Goal: Contribute content: Contribute content

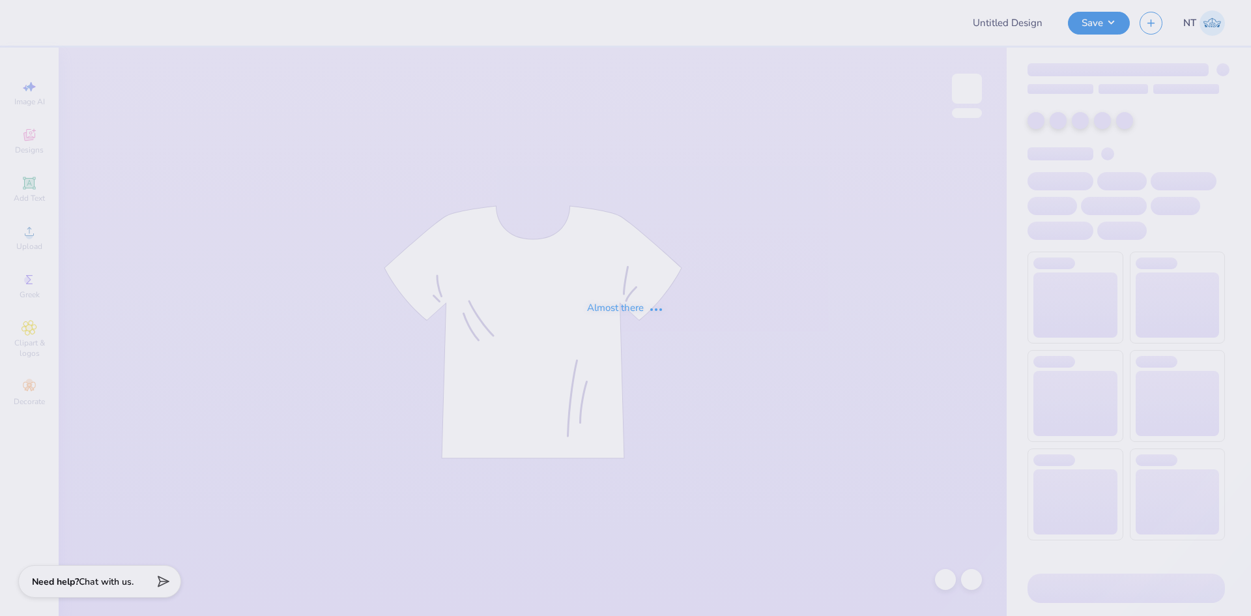
type input "Delt Rush T-Shirt"
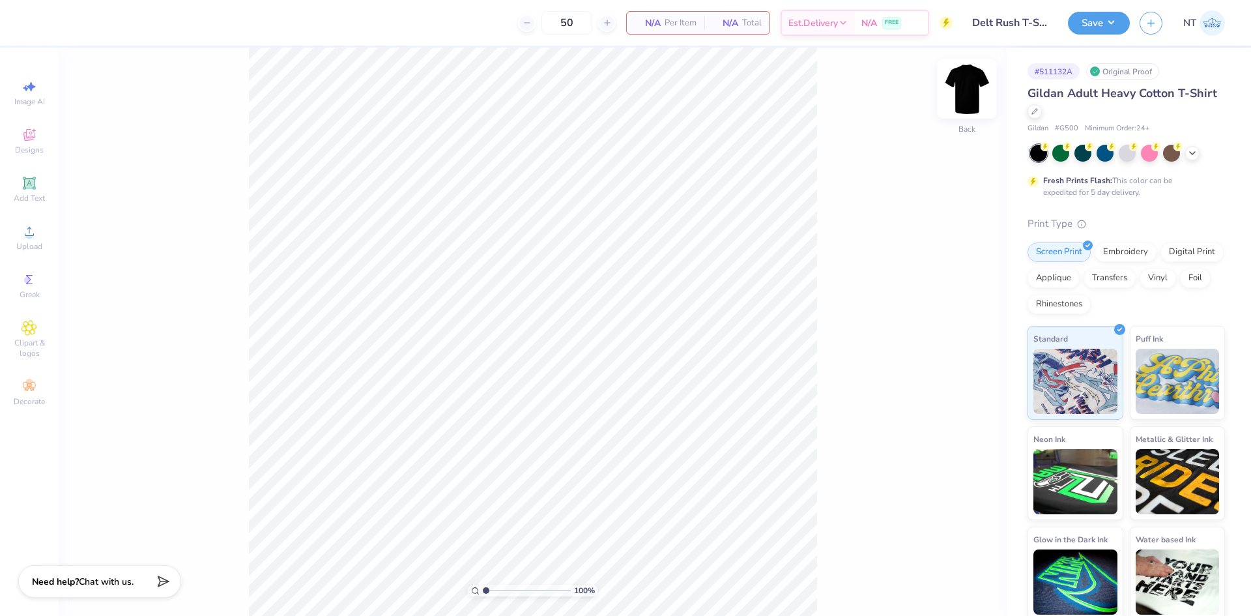
click at [957, 86] on img at bounding box center [967, 89] width 52 height 52
click at [30, 235] on circle at bounding box center [28, 235] width 7 height 7
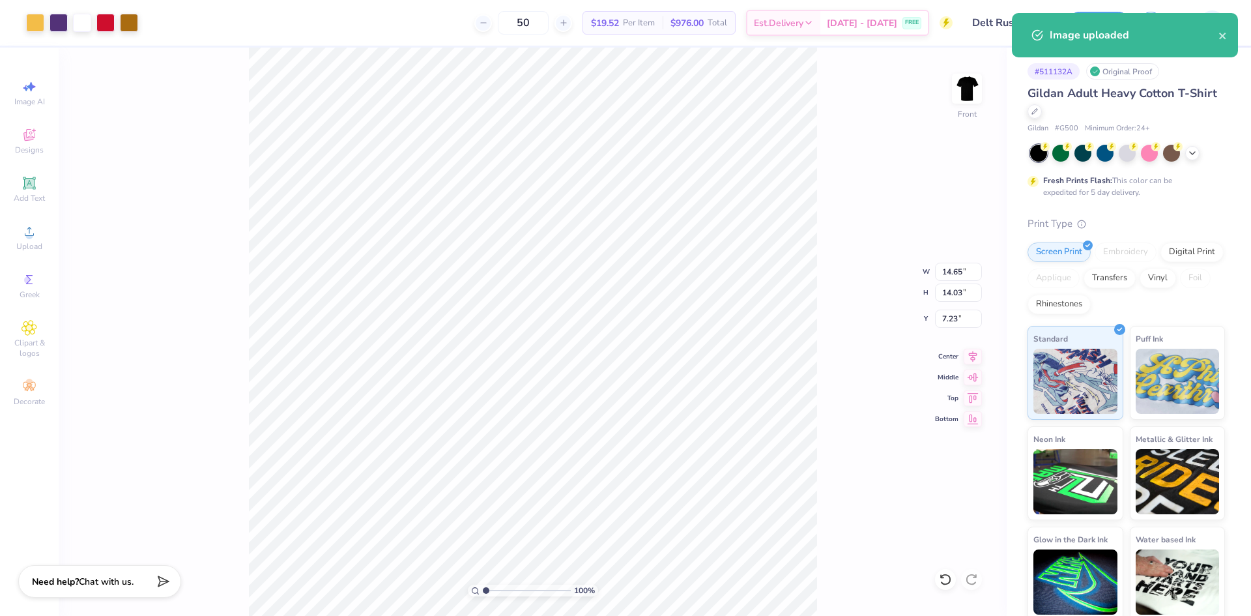
type input "10.20"
type input "9.77"
type input "11.50"
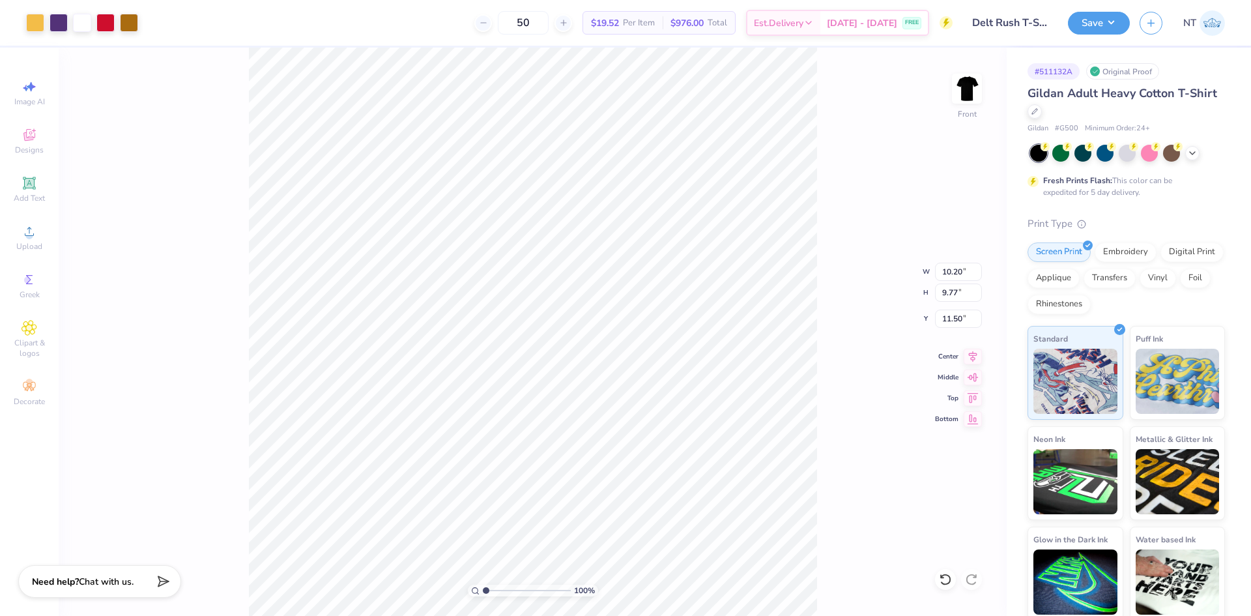
type input "3.00"
type input "1.94838374793402"
click at [944, 268] on input "10.20" at bounding box center [958, 272] width 47 height 18
click at [944, 267] on input "10.20" at bounding box center [958, 272] width 47 height 18
type input "12"
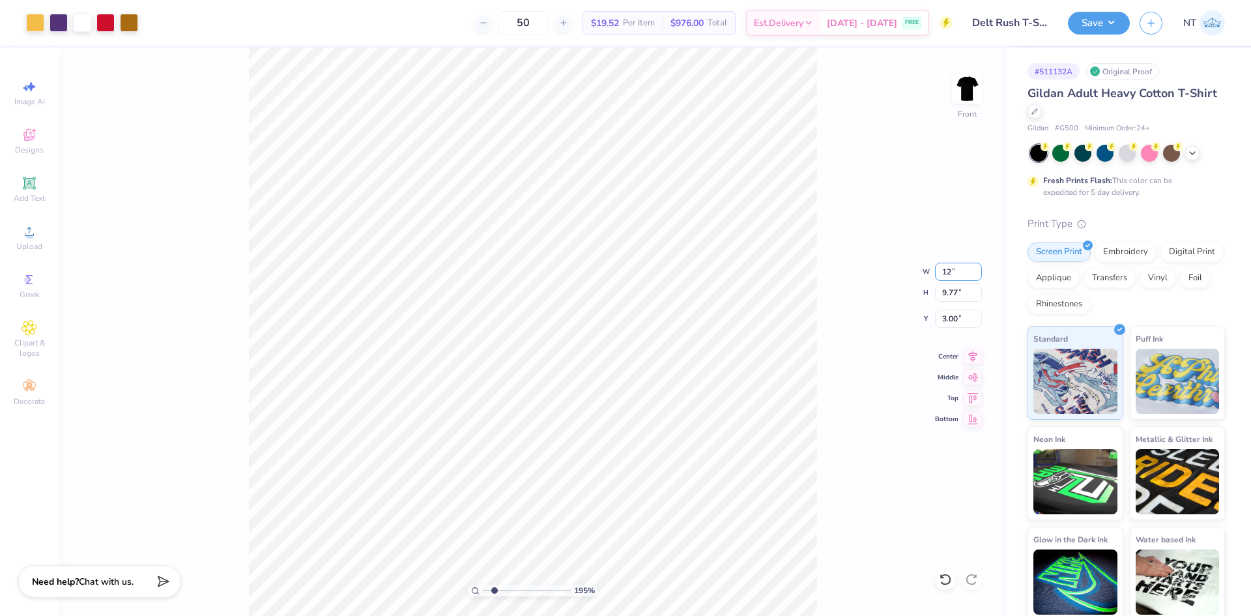
type input "1.94838374793402"
type input "12.00"
type input "11.50"
click at [949, 316] on input "2.14" at bounding box center [958, 318] width 47 height 18
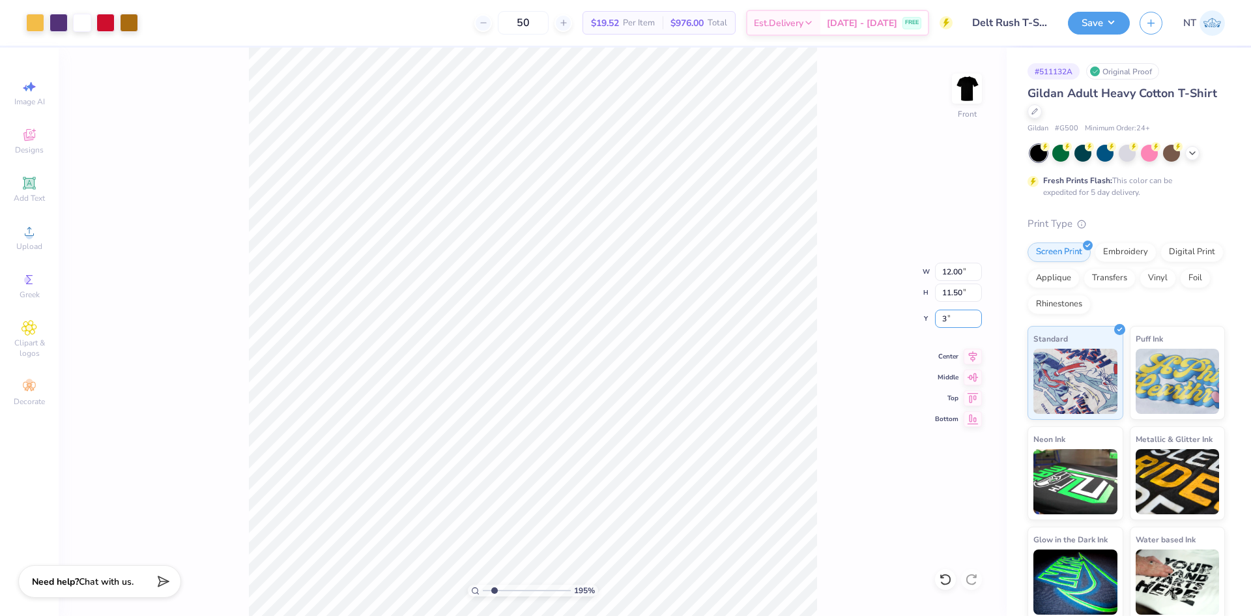
type input "3"
type input "1.94838374793402"
type input "3.00"
type input "1"
click at [1089, 20] on button "Save" at bounding box center [1099, 21] width 62 height 23
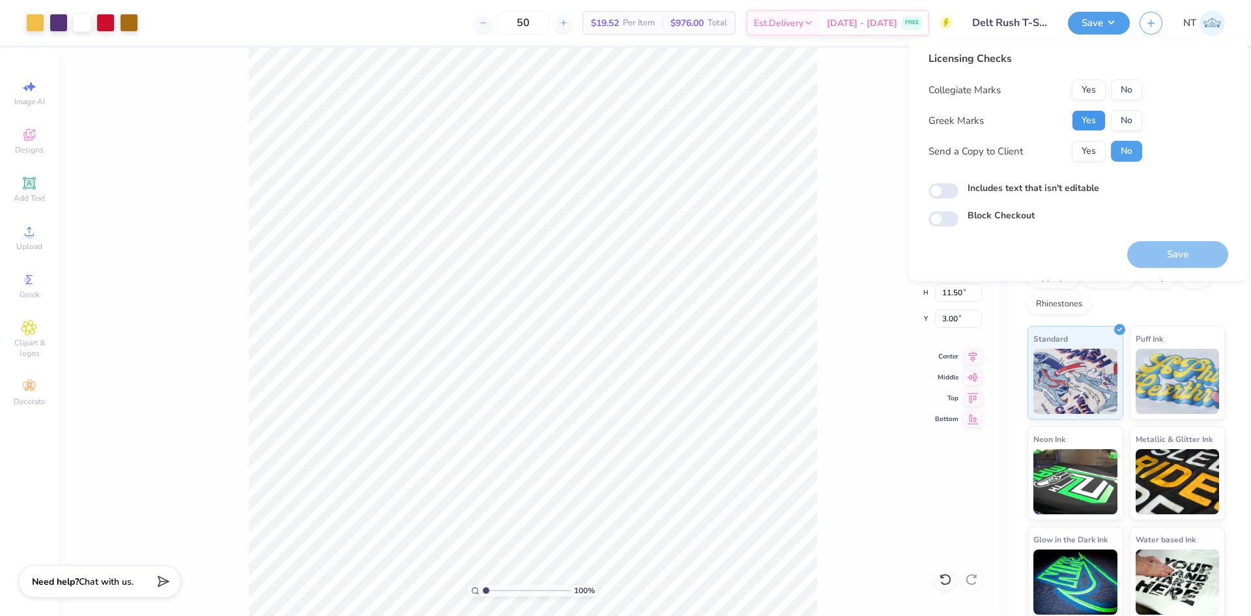
click at [1087, 117] on button "Yes" at bounding box center [1089, 120] width 34 height 21
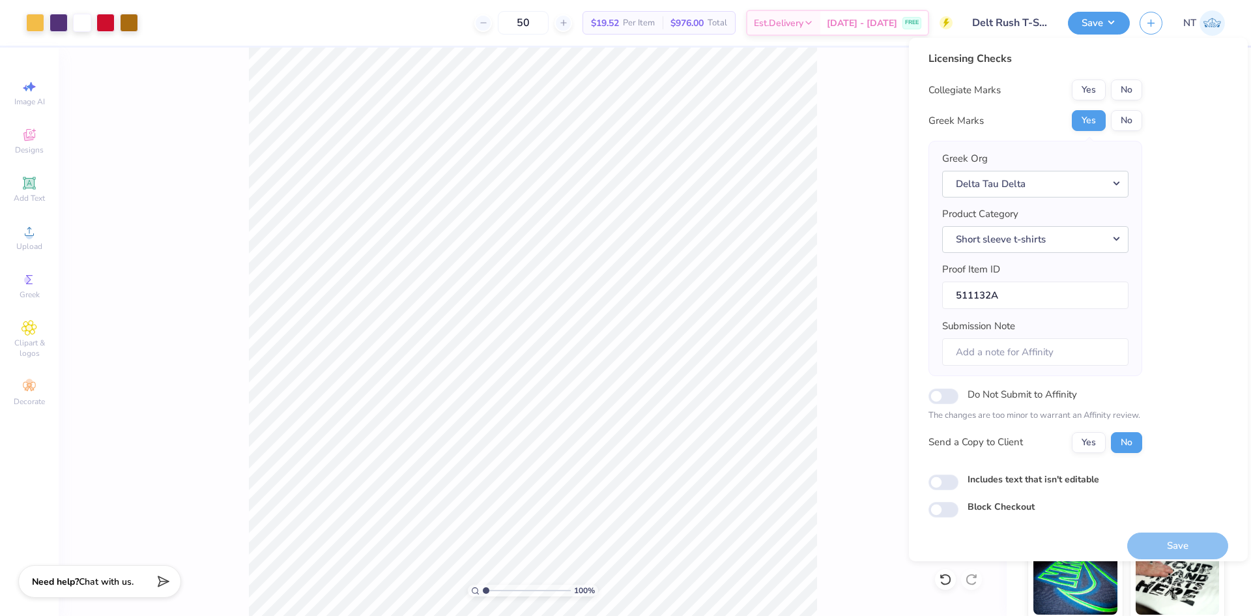
click at [1132, 91] on button "No" at bounding box center [1126, 89] width 31 height 21
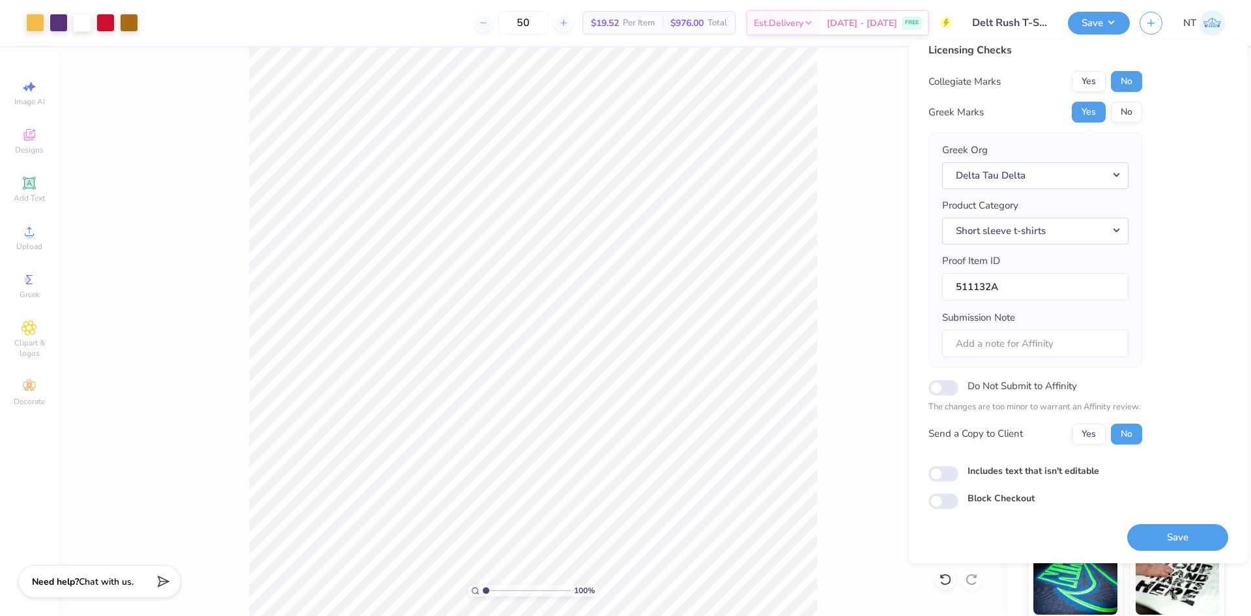
click at [1048, 471] on label "Includes text that isn't editable" at bounding box center [1034, 471] width 132 height 14
click at [958, 471] on input "Includes text that isn't editable" at bounding box center [943, 474] width 30 height 16
checkbox input "true"
click at [1168, 543] on button "Save" at bounding box center [1177, 537] width 101 height 27
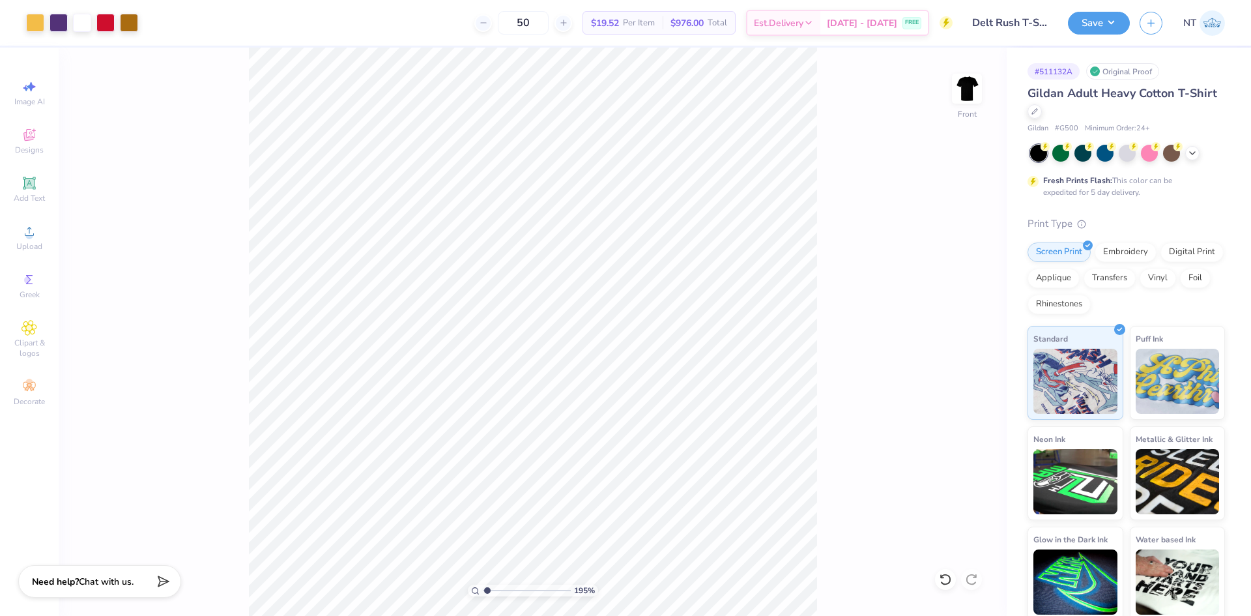
type input "1"
